Goal: Task Accomplishment & Management: Complete application form

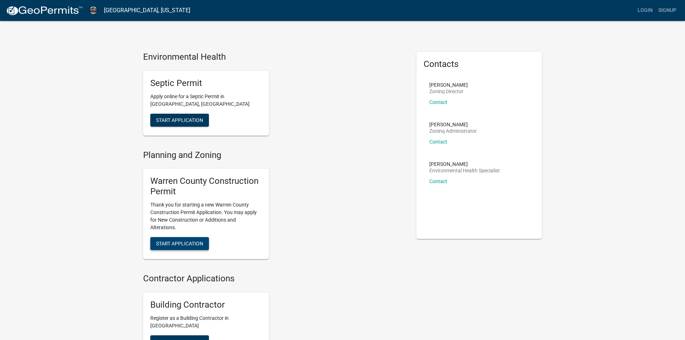
click at [179, 244] on span "Start Application" at bounding box center [179, 243] width 47 height 6
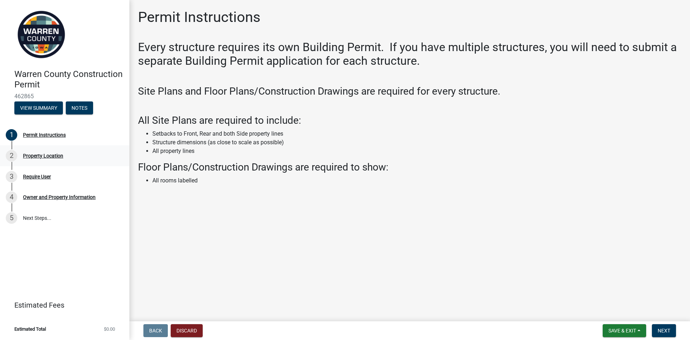
click at [47, 156] on div "Property Location" at bounding box center [43, 155] width 40 height 5
click at [41, 174] on div "Require User" at bounding box center [37, 176] width 28 height 5
click at [670, 329] on span "Next" at bounding box center [664, 330] width 13 height 6
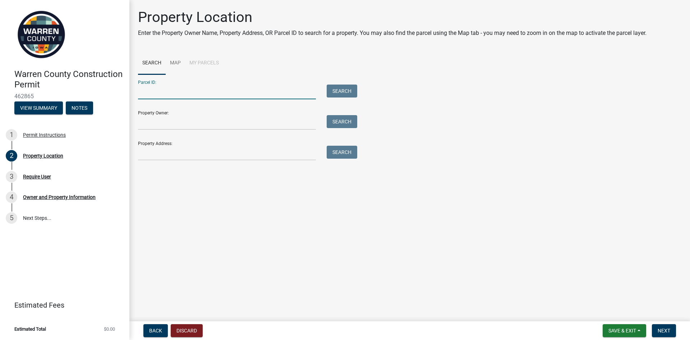
click at [169, 96] on input "Parcel ID:" at bounding box center [227, 91] width 178 height 15
click at [341, 91] on button "Search" at bounding box center [342, 90] width 31 height 13
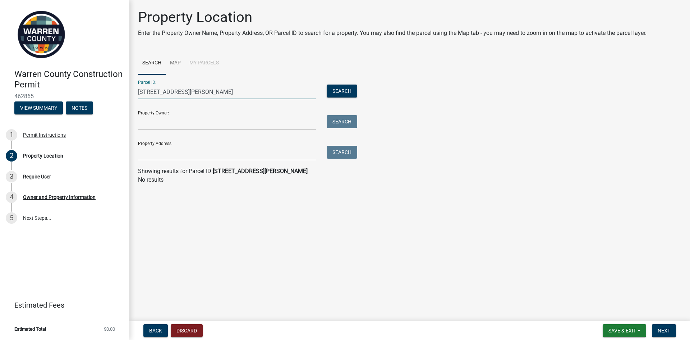
drag, startPoint x: 191, startPoint y: 88, endPoint x: 132, endPoint y: 101, distance: 60.0
click at [132, 101] on div "Property Location Enter the Property Owner Name, Property Address, OR Parcel ID…" at bounding box center [409, 100] width 561 height 182
type input "[STREET_ADDRESS][PERSON_NAME]"
click at [346, 92] on button "Search" at bounding box center [342, 90] width 31 height 13
drag, startPoint x: 184, startPoint y: 94, endPoint x: 130, endPoint y: 98, distance: 54.0
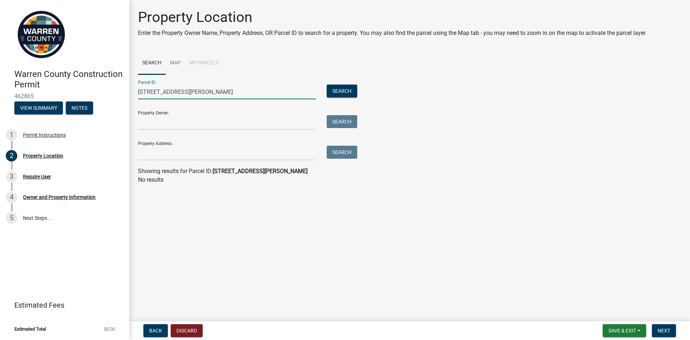
click at [130, 98] on div "Property Location Enter the Property Owner Name, Property Address, OR Parcel ID…" at bounding box center [409, 100] width 561 height 182
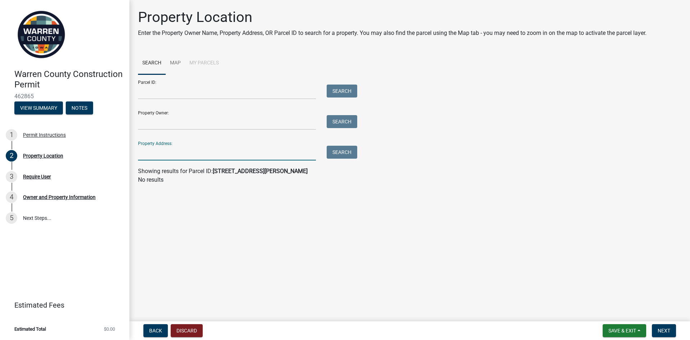
click at [173, 152] on input "Property Address:" at bounding box center [227, 153] width 178 height 15
type input "[STREET_ADDRESS][PERSON_NAME]"
click at [339, 153] on button "Search" at bounding box center [342, 152] width 31 height 13
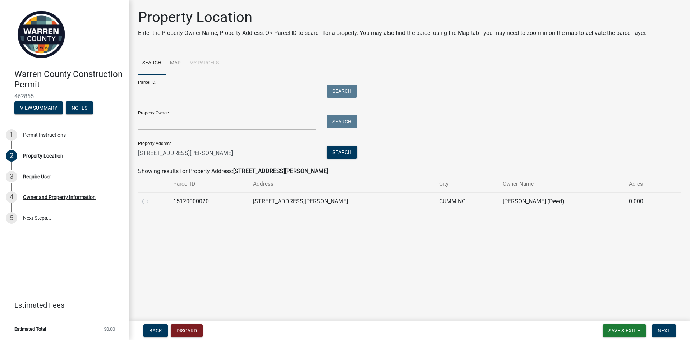
click at [151, 197] on label at bounding box center [151, 197] width 0 height 0
click at [151, 202] on input "radio" at bounding box center [153, 199] width 5 height 5
radio input "true"
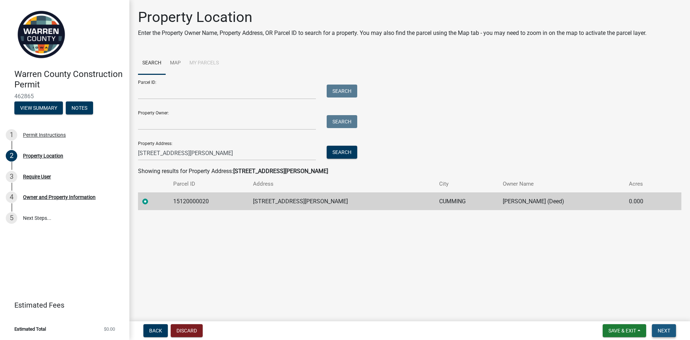
click at [661, 331] on span "Next" at bounding box center [664, 330] width 13 height 6
